Goal: Transaction & Acquisition: Purchase product/service

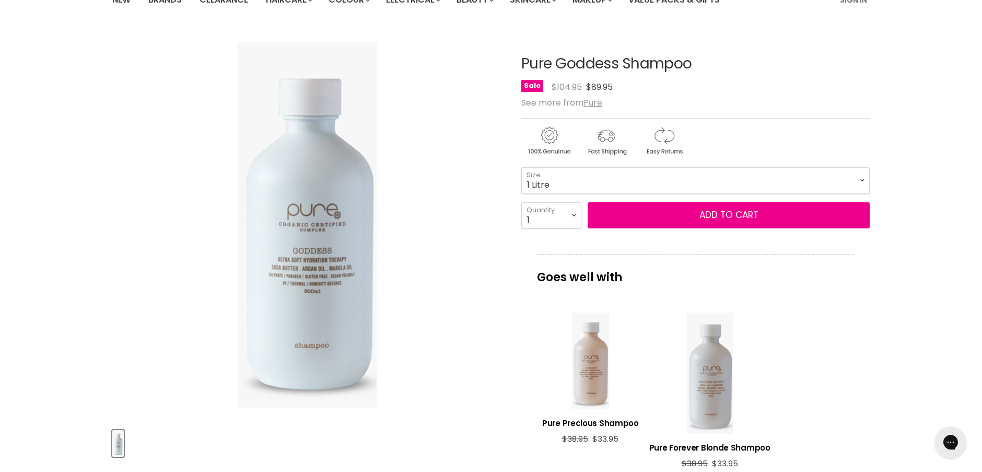
scroll to position [52, 0]
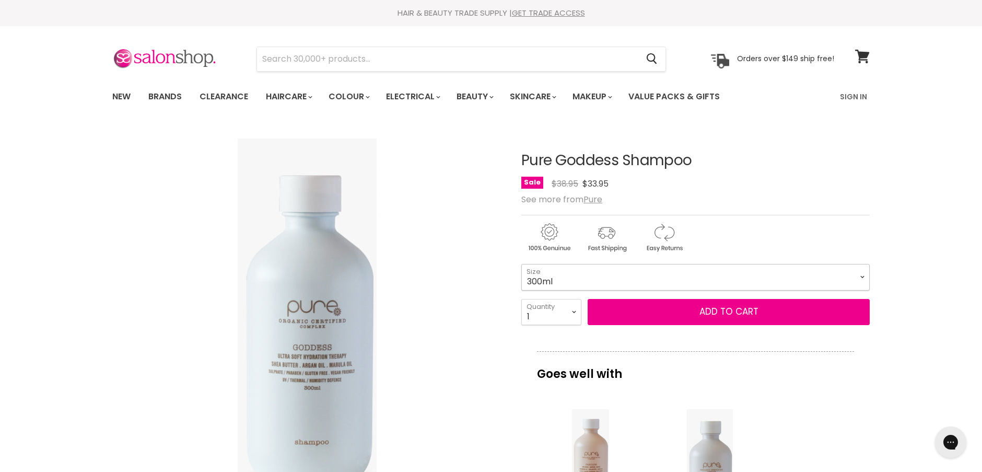
click at [863, 272] on select "300ml 1 Litre" at bounding box center [695, 277] width 348 height 26
click at [521, 264] on select "300ml 1 Litre" at bounding box center [695, 277] width 348 height 26
select select "1 Litre"
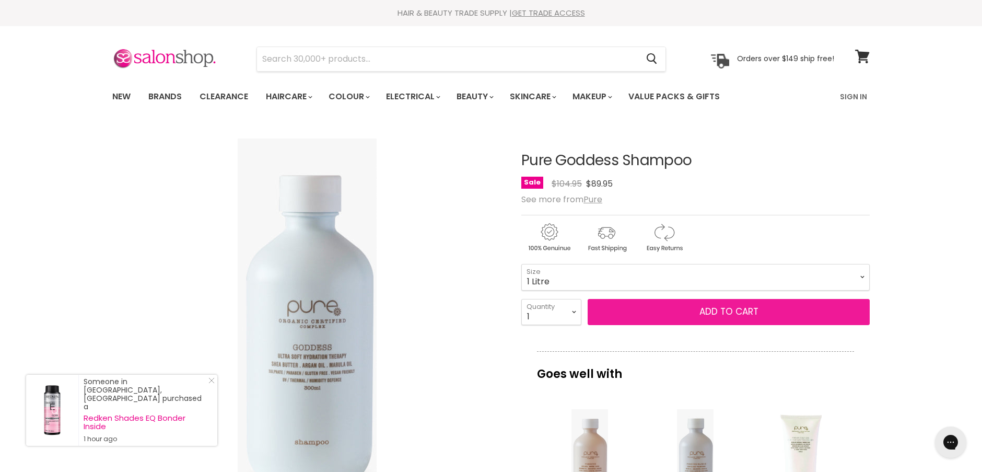
click at [724, 310] on button "Add to cart" at bounding box center [729, 312] width 282 height 26
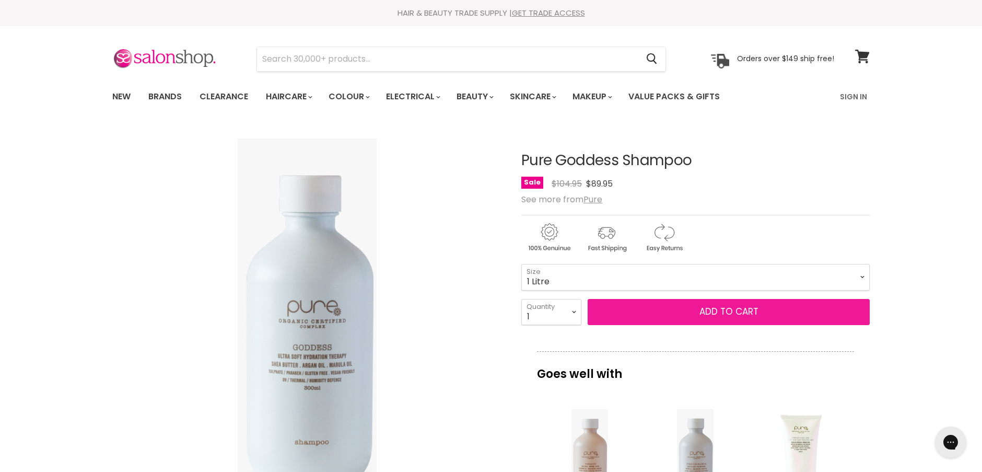
click at [724, 310] on button "Add to cart" at bounding box center [729, 312] width 282 height 26
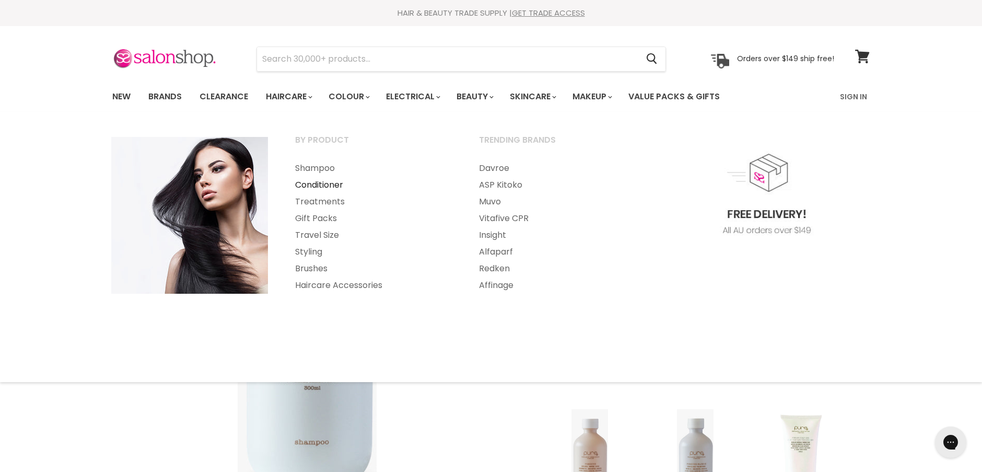
click at [309, 182] on link "Conditioner" at bounding box center [373, 185] width 182 height 17
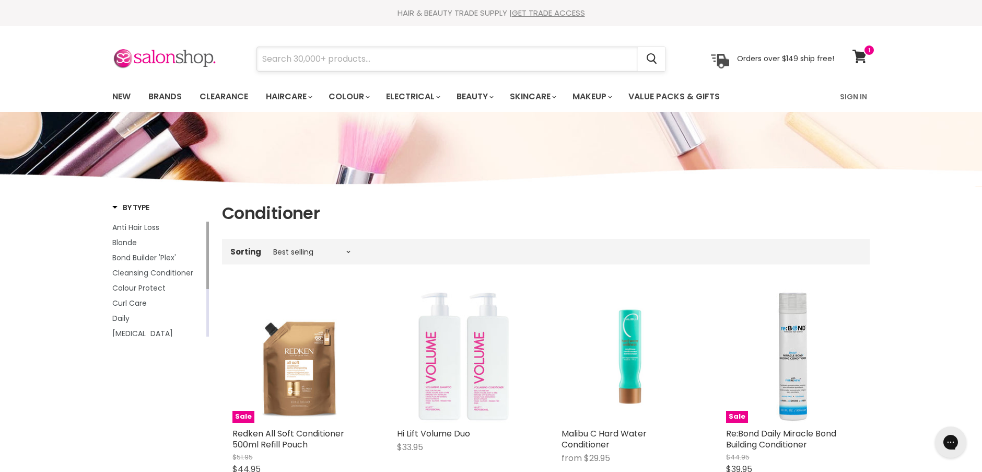
click at [278, 57] on input "Search" at bounding box center [447, 59] width 381 height 24
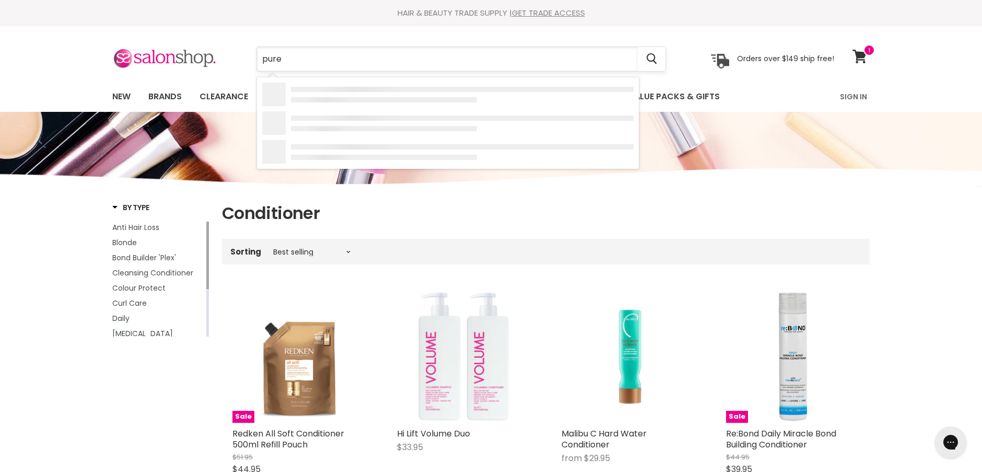
type input "pure"
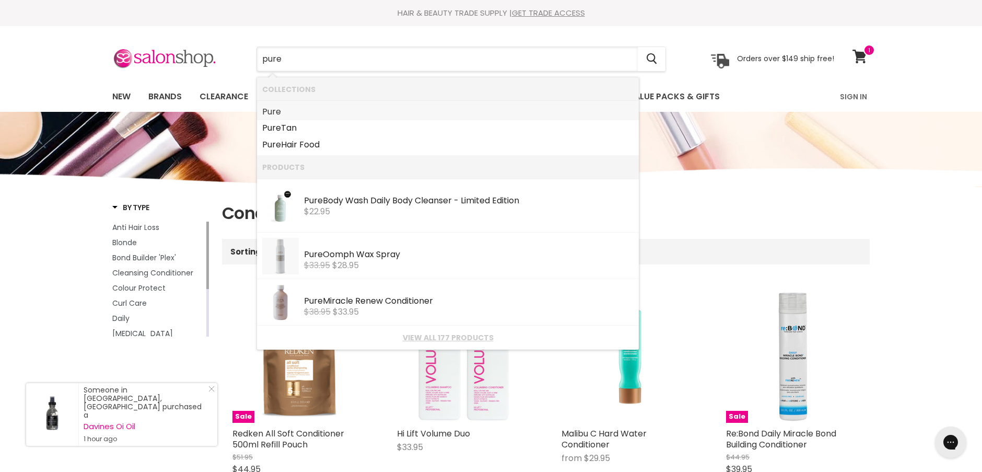
click at [272, 110] on b "Pure" at bounding box center [271, 112] width 19 height 12
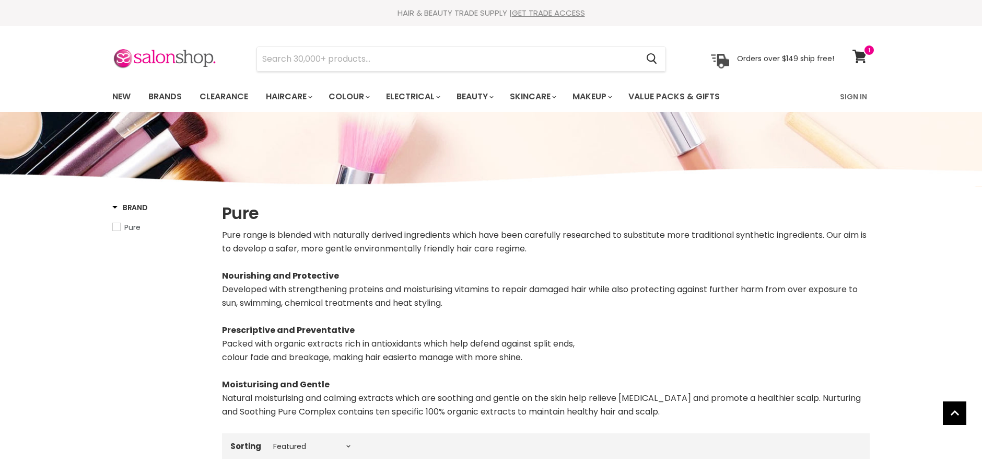
select select "manual"
click at [273, 57] on input "Search" at bounding box center [447, 59] width 381 height 24
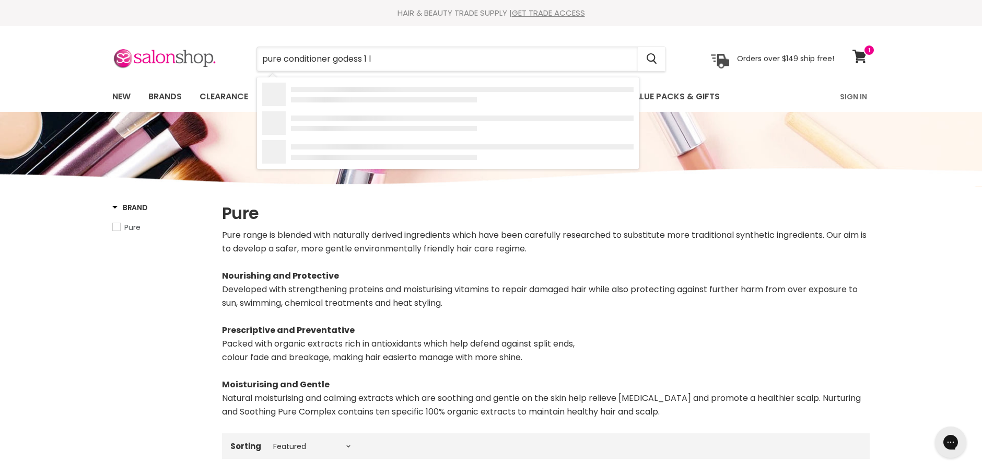
type input "pure conditioner godess 1 lt"
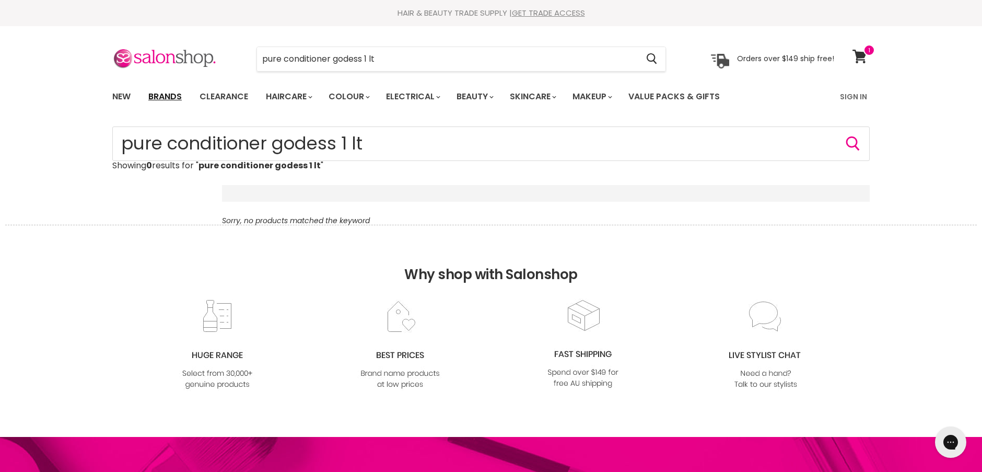
click at [169, 96] on link "Brands" at bounding box center [165, 97] width 49 height 22
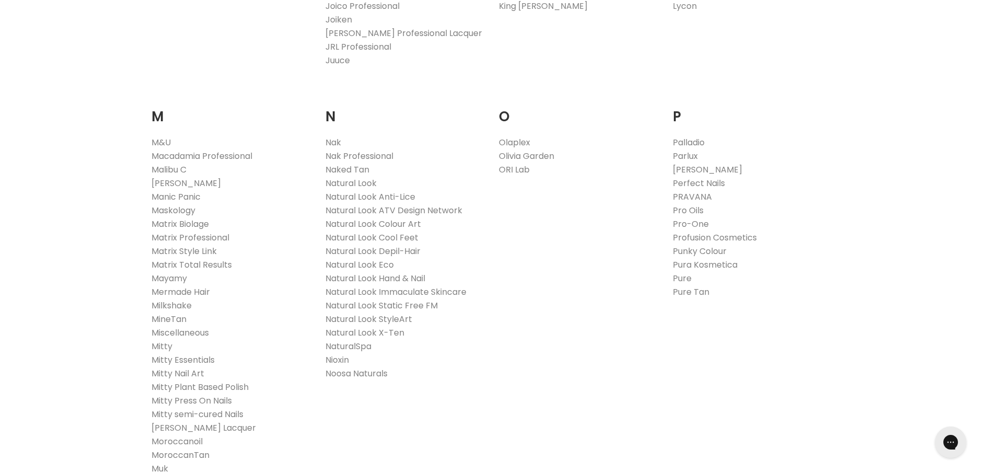
scroll to position [1149, 0]
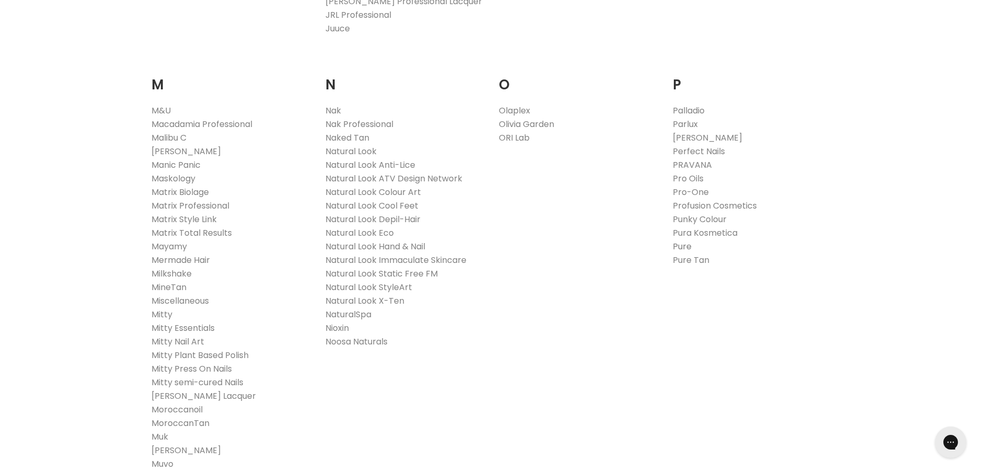
click at [681, 246] on link "Pure" at bounding box center [682, 246] width 19 height 12
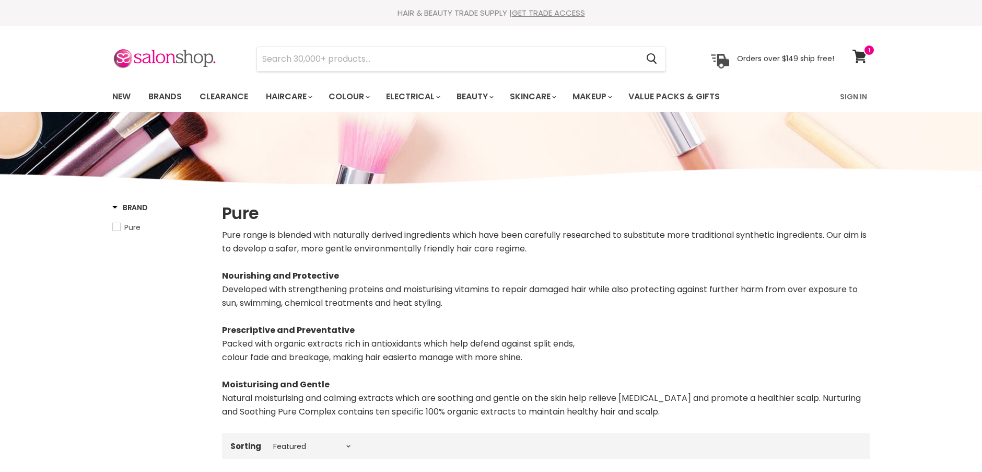
select select "manual"
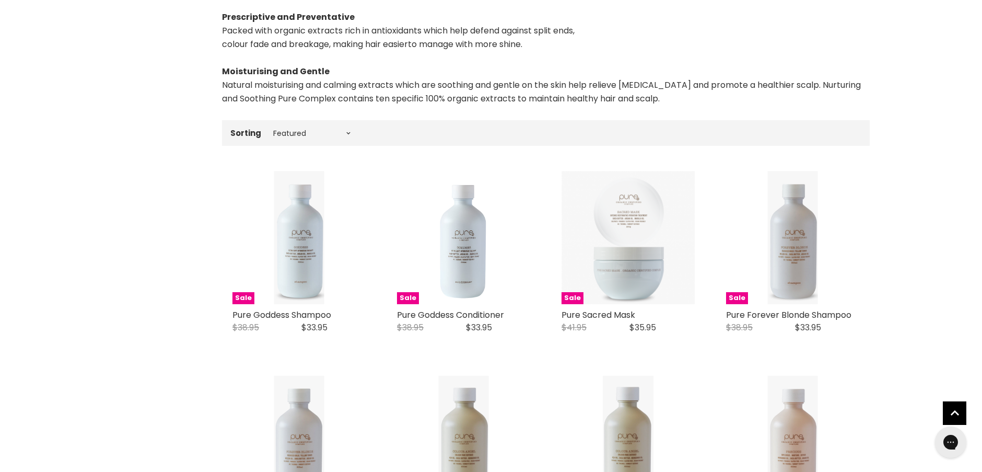
scroll to position [313, 0]
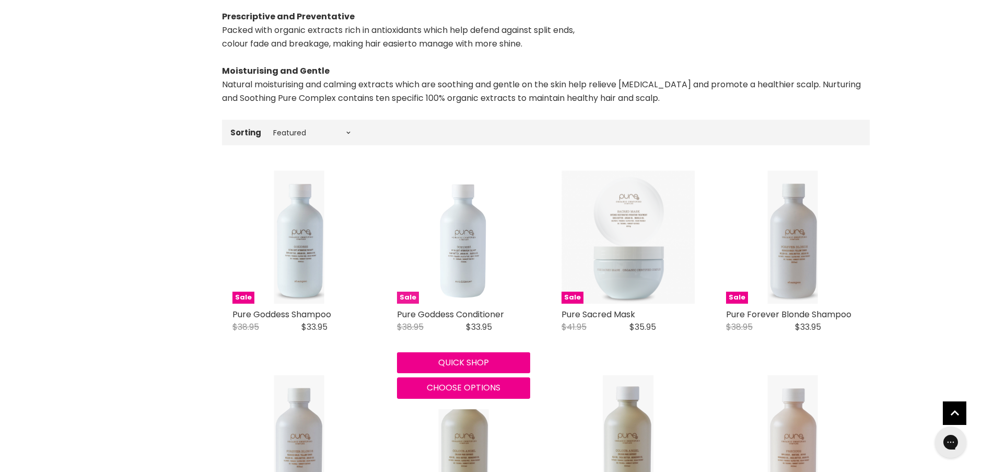
click at [461, 255] on img "Main content" at bounding box center [463, 236] width 51 height 133
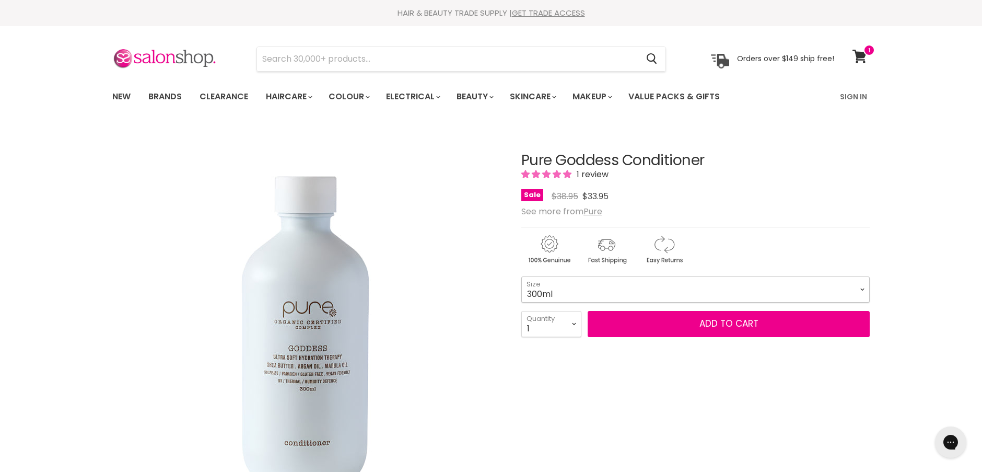
click at [863, 289] on select "300ml 1 Litre" at bounding box center [695, 289] width 348 height 26
click at [521, 276] on select "300ml 1 Litre" at bounding box center [695, 289] width 348 height 26
select select "1 Litre"
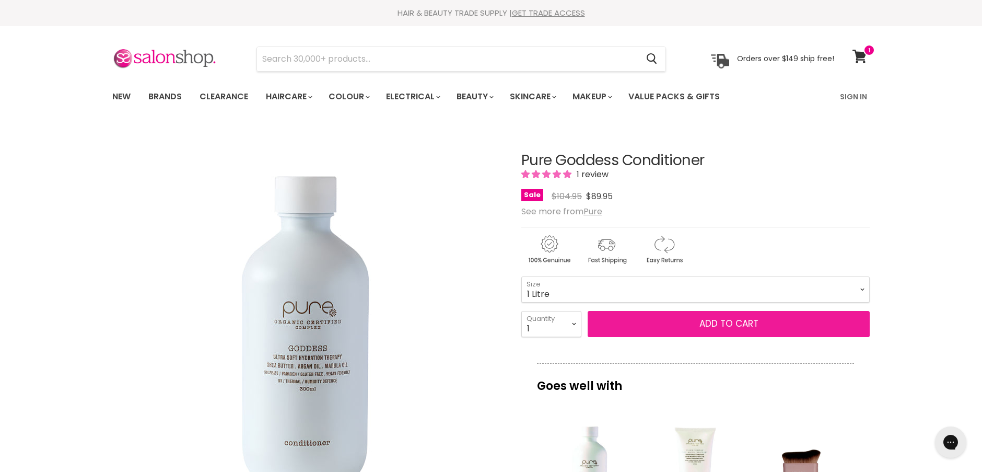
click at [705, 321] on button "Add to cart" at bounding box center [729, 324] width 282 height 26
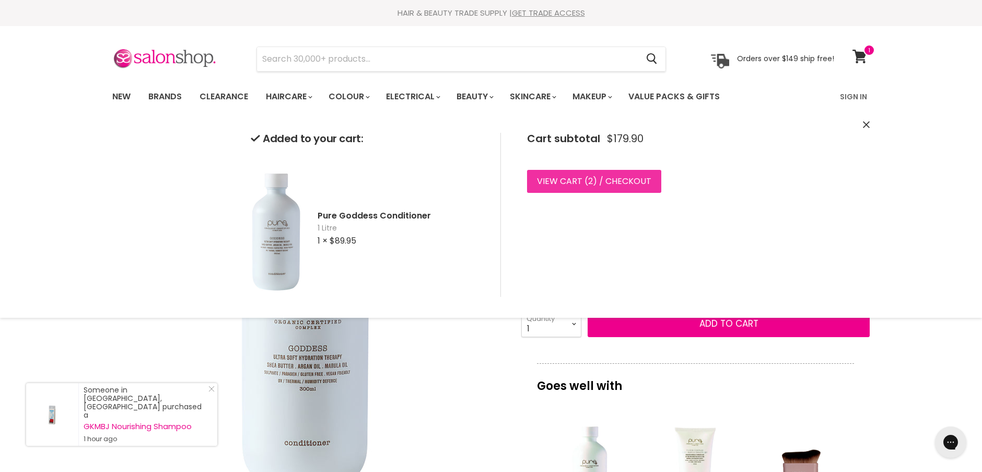
click at [567, 180] on link "View cart ( 2 ) / Checkout" at bounding box center [594, 181] width 134 height 23
